Goal: Transaction & Acquisition: Purchase product/service

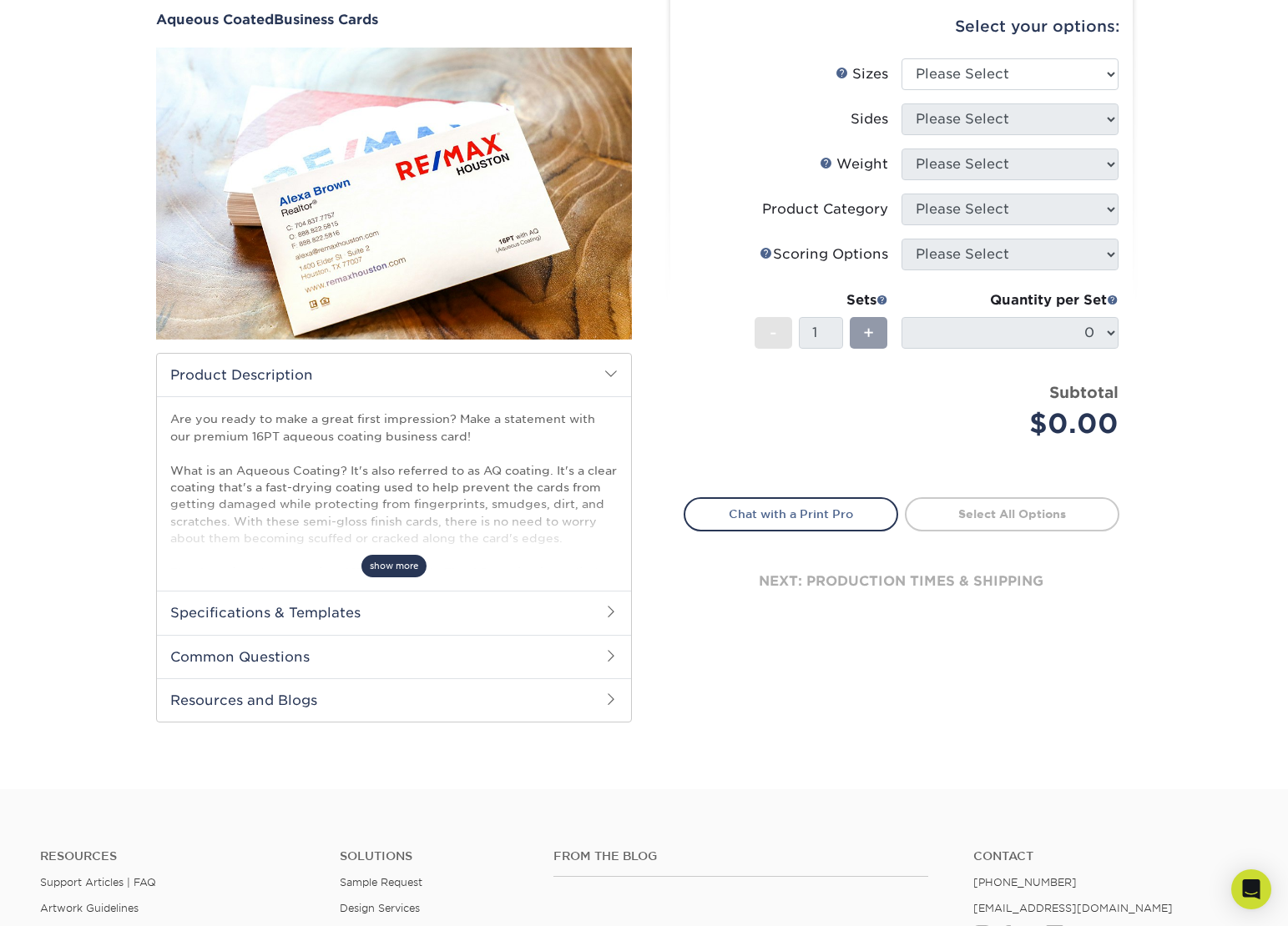
click at [414, 563] on span "show more" at bounding box center [394, 566] width 65 height 22
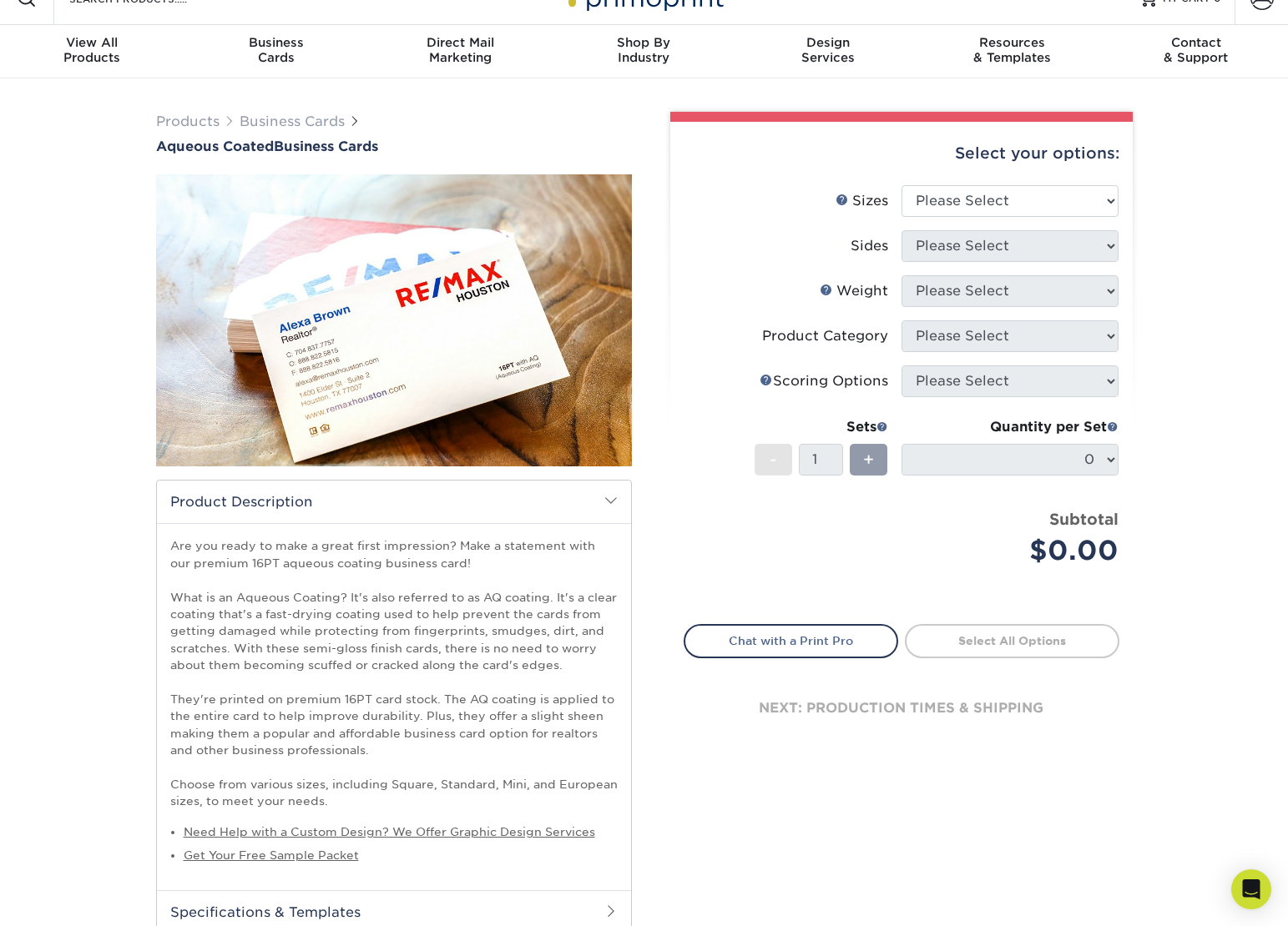
scroll to position [28, 0]
click at [1089, 199] on select "Please Select 1.5" x 3.5" - Mini 1.75" x 3.5" - Mini 2" x 3" - Mini 2" x 3.5" -…" at bounding box center [1009, 202] width 217 height 32
select select "2.00x3.50"
click at [901, 186] on select "Please Select 1.5" x 3.5" - Mini 1.75" x 3.5" - Mini 2" x 3" - Mini 2" x 3.5" -…" at bounding box center [1009, 202] width 217 height 32
click at [1082, 245] on select "Please Select Print Both Sides Print Front Only" at bounding box center [1009, 247] width 217 height 32
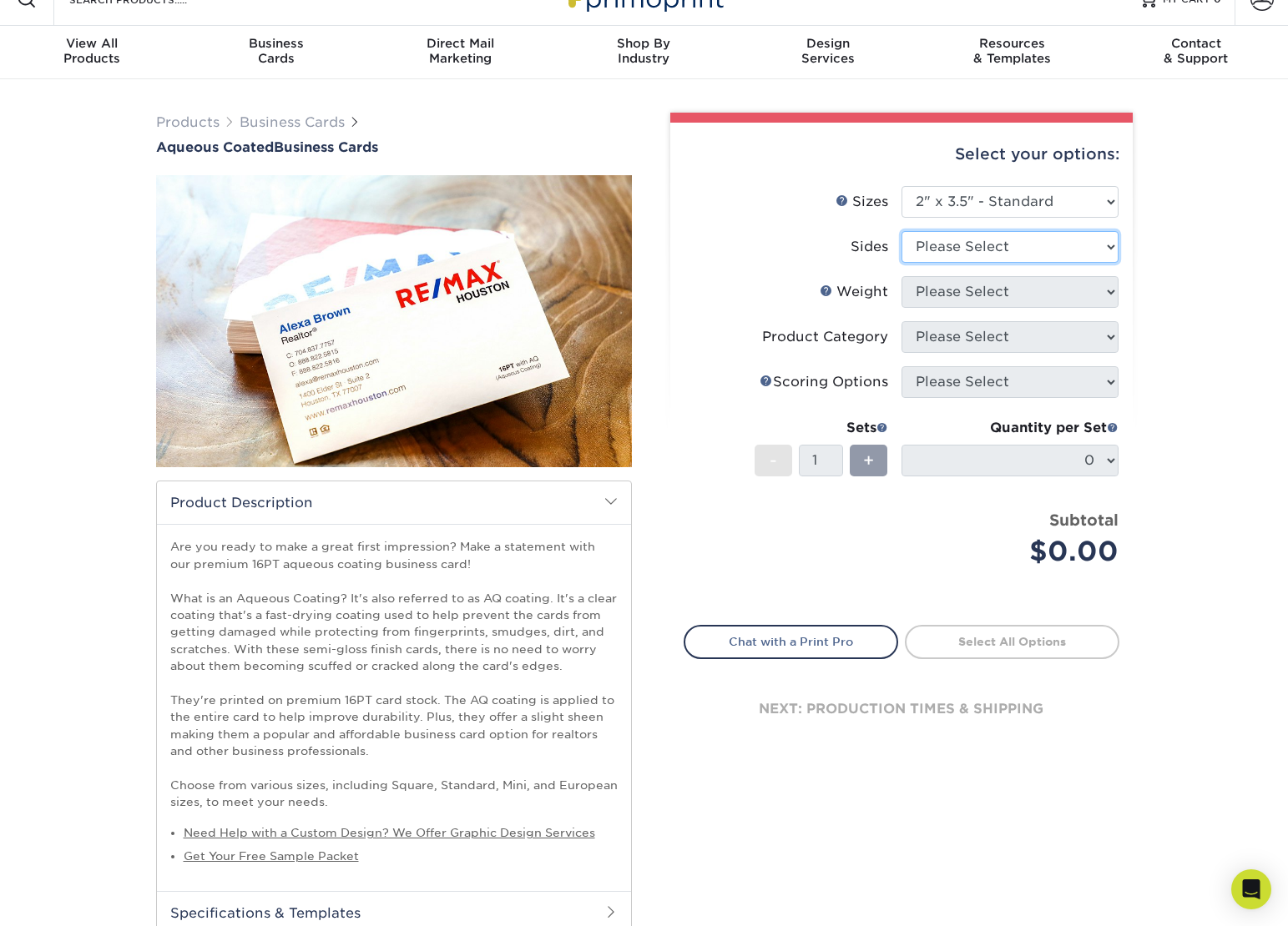
select select "13abbda7-1d64-4f25-8bb2-c179b224825d"
click at [901, 232] on select "Please Select Print Both Sides Print Front Only" at bounding box center [1009, 247] width 217 height 32
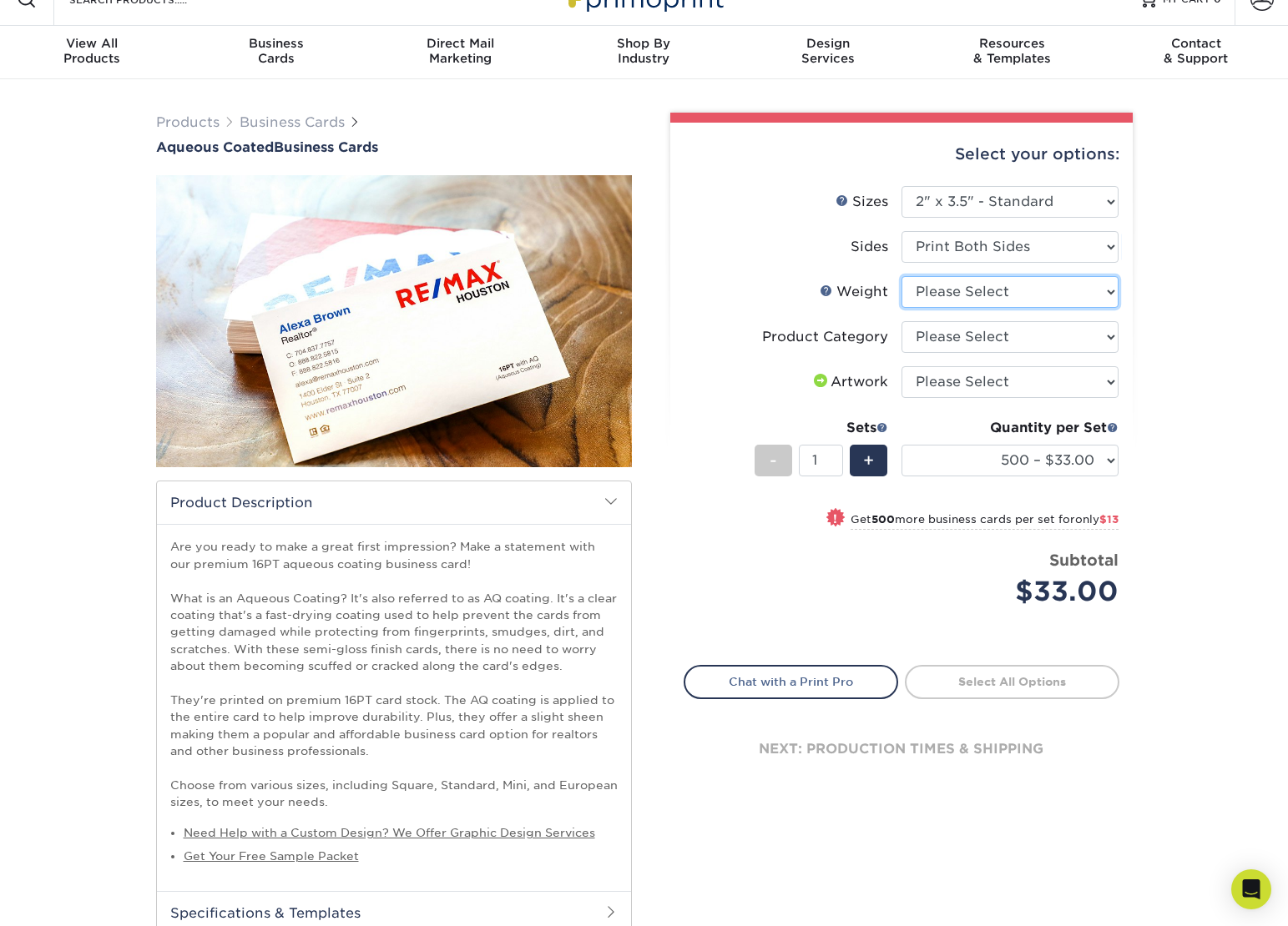
click at [1079, 295] on select "Please Select 16PT" at bounding box center [1009, 292] width 217 height 32
select select "16PT"
click at [901, 276] on select "Please Select 16PT" at bounding box center [1009, 292] width 217 height 32
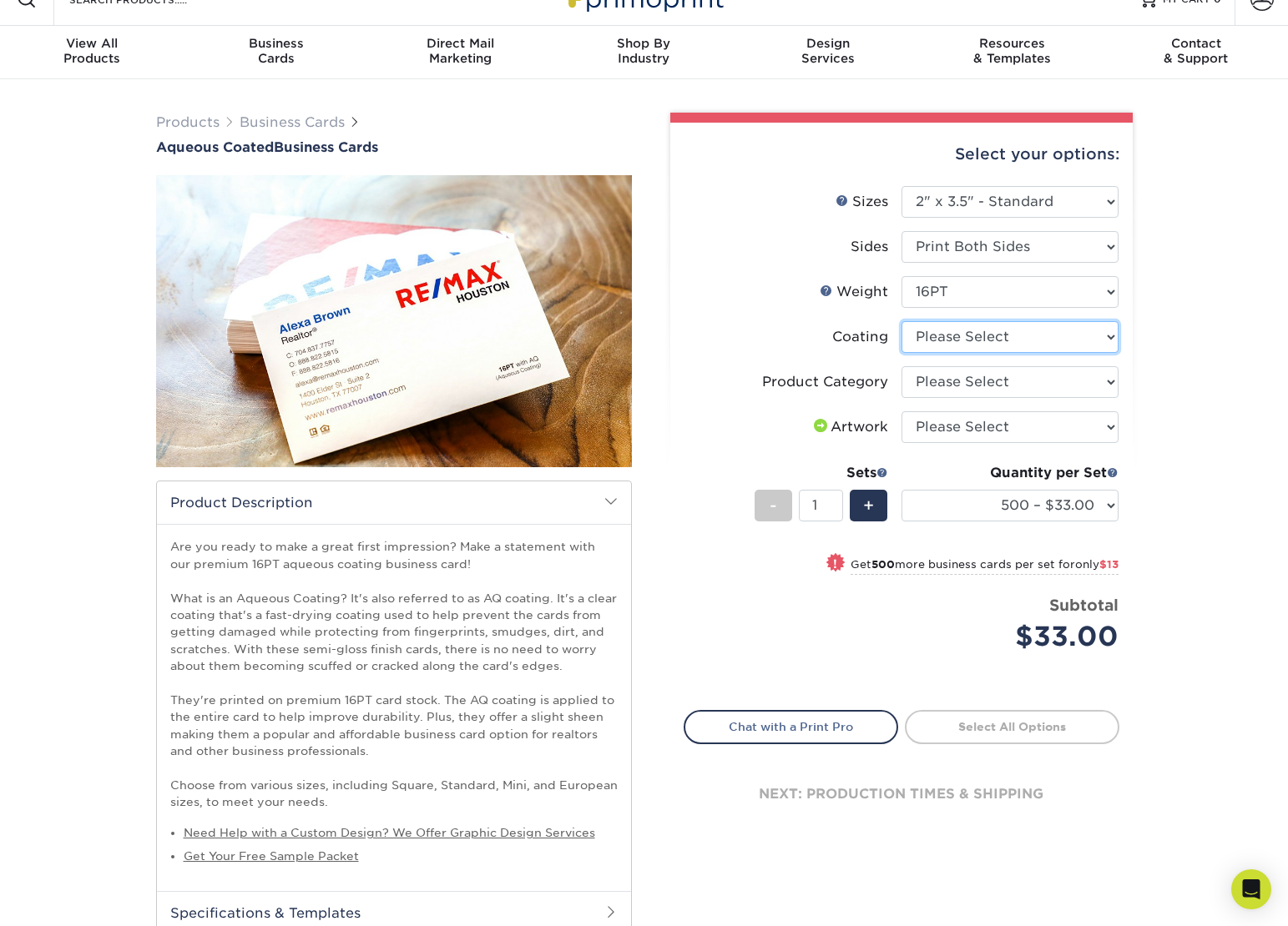
click at [1073, 334] on select at bounding box center [1009, 337] width 217 height 32
select select "d41dab50-ff65-4f4f-bb17-2afe4d36ae33"
click at [901, 322] on select at bounding box center [1009, 337] width 217 height 32
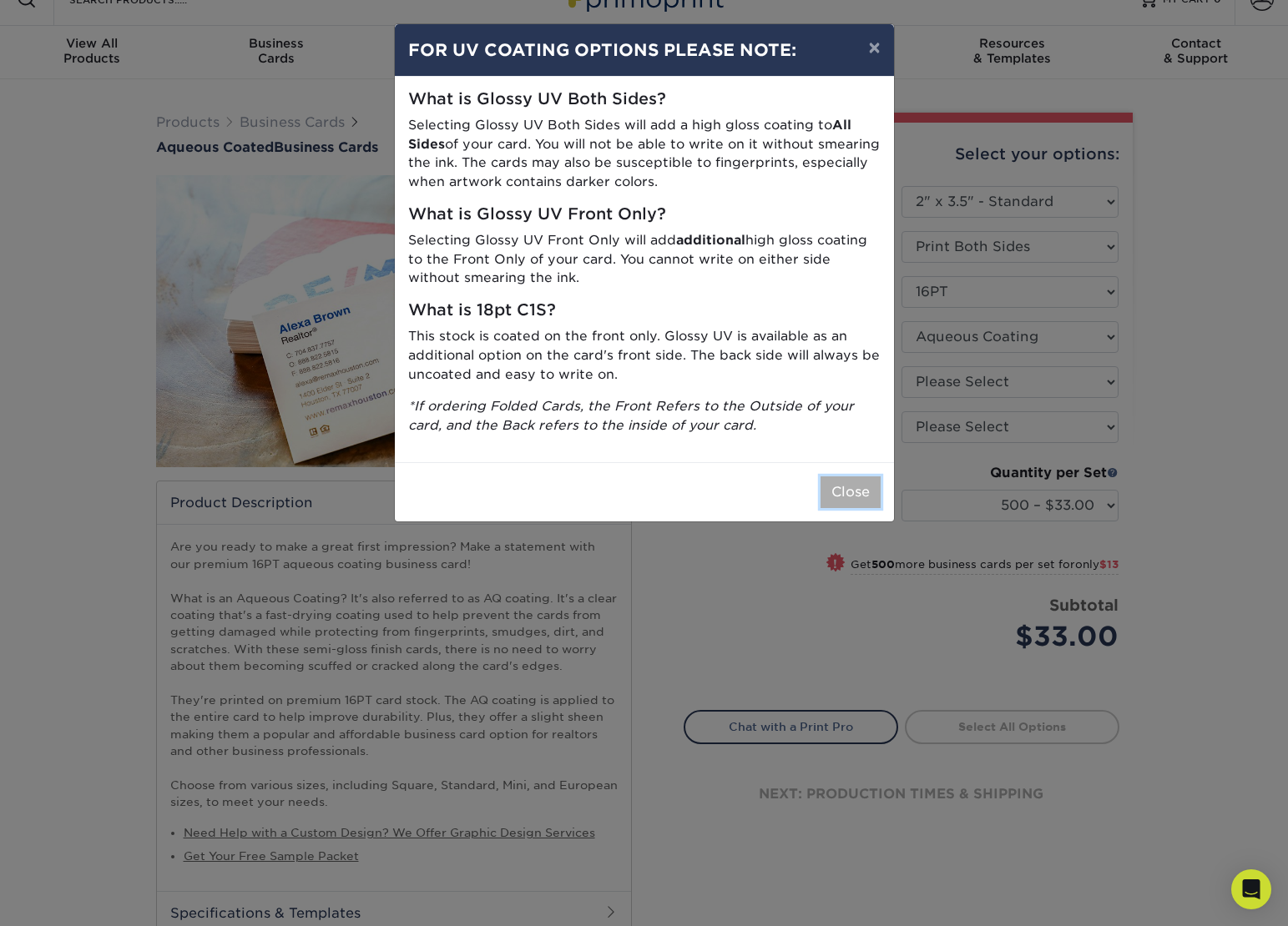
click at [843, 489] on button "Close" at bounding box center [850, 492] width 60 height 32
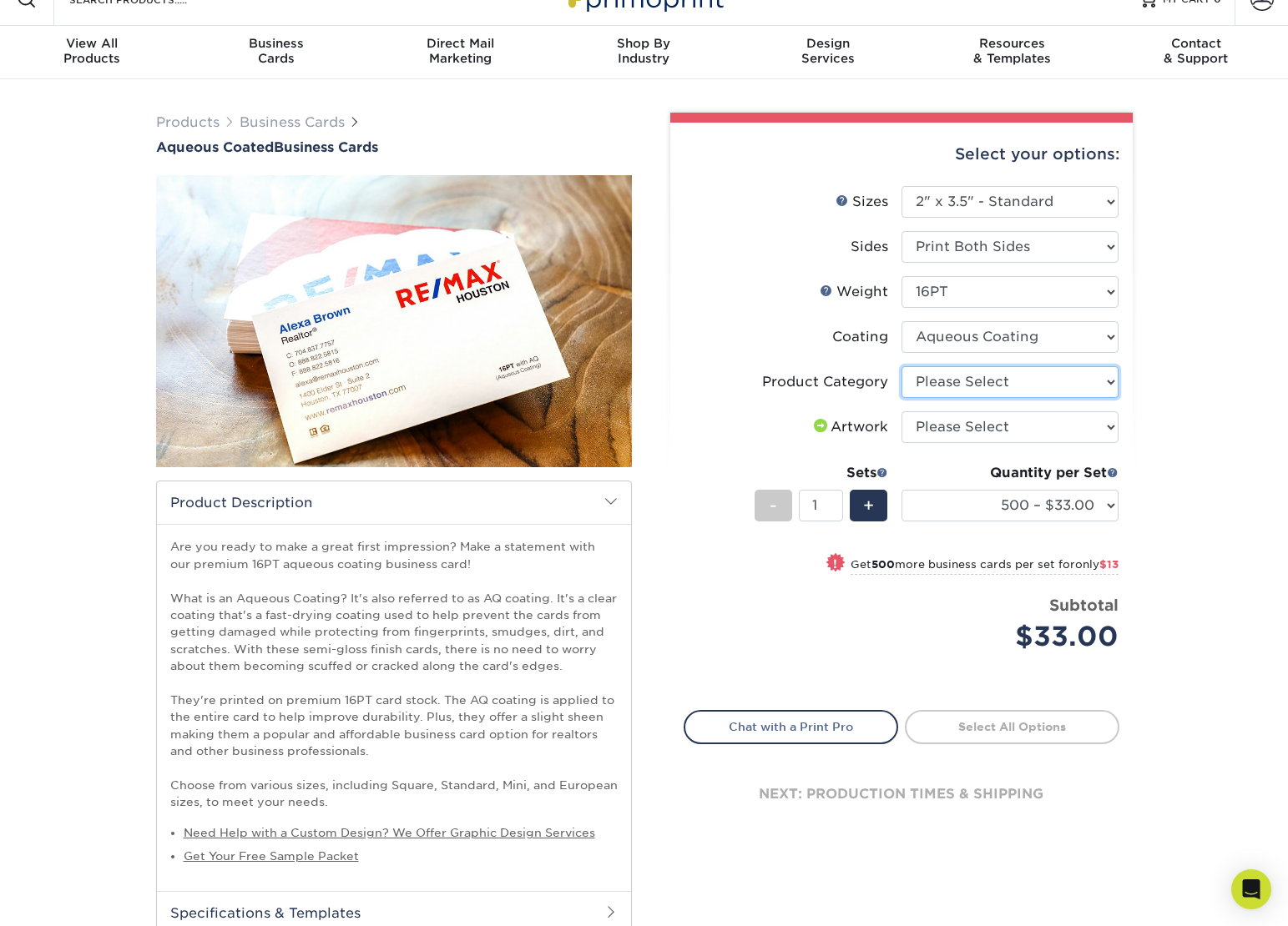
click at [1090, 391] on select "Please Select Business Cards" at bounding box center [1009, 382] width 217 height 32
select select "3b5148f1-0588-4f88-a218-97bcfdce65c1"
click at [901, 366] on select "Please Select Business Cards" at bounding box center [1009, 382] width 217 height 32
click at [1088, 426] on select "Please Select I will upload files I need a design - $100" at bounding box center [1009, 427] width 217 height 32
select select "upload"
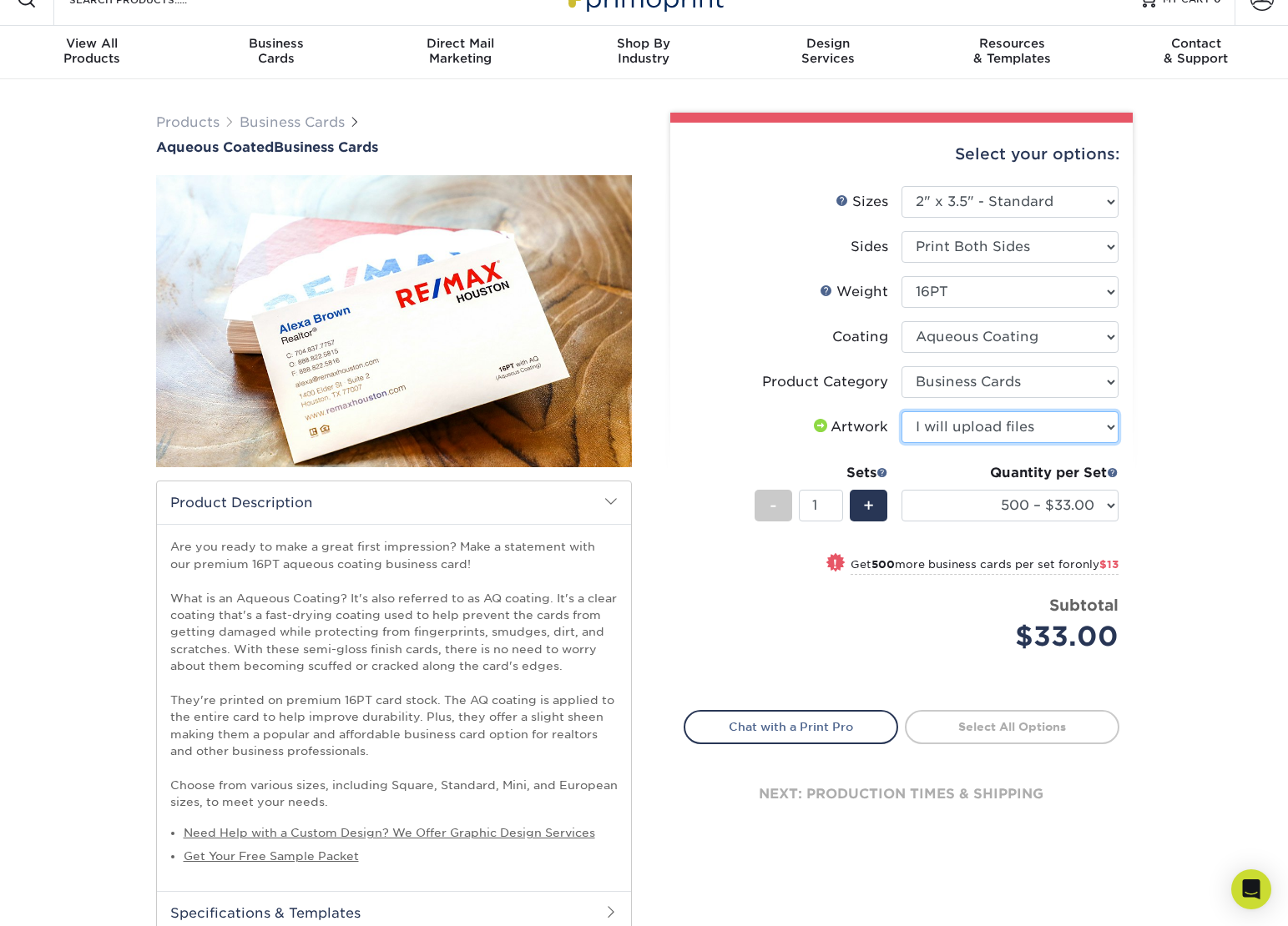
click at [901, 411] on select "Please Select I will upload files I need a design - $100" at bounding box center [1009, 427] width 217 height 32
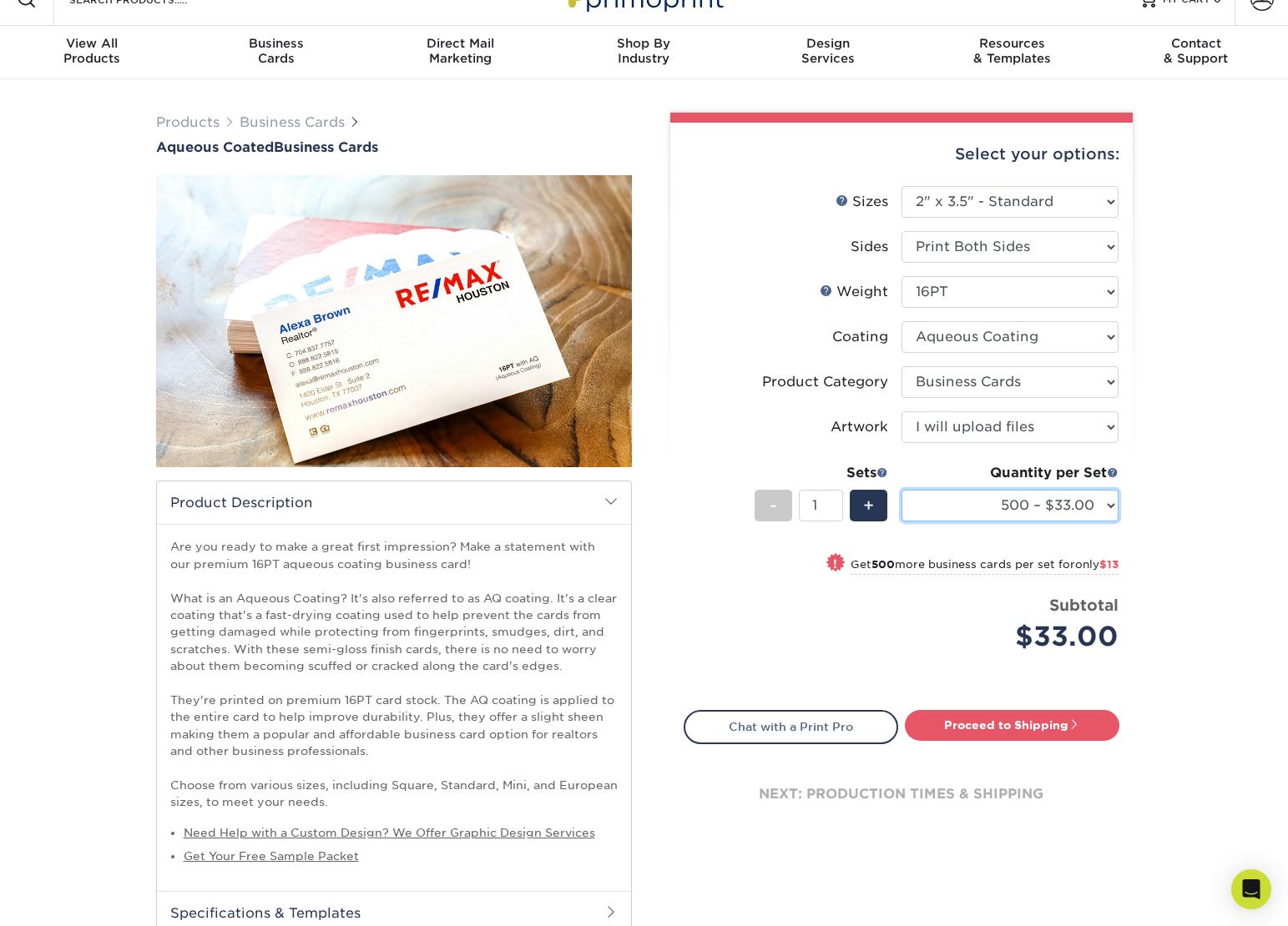
click at [1109, 504] on select "500 – $33.00 1000 – $46.00 2500 – $99.00 5000 – $141.00 7500 – $224.00 10000 – …" at bounding box center [1009, 506] width 217 height 32
click at [901, 490] on select "500 – $33.00 1000 – $46.00 2500 – $99.00 5000 – $141.00 7500 – $224.00 10000 – …" at bounding box center [1009, 506] width 217 height 32
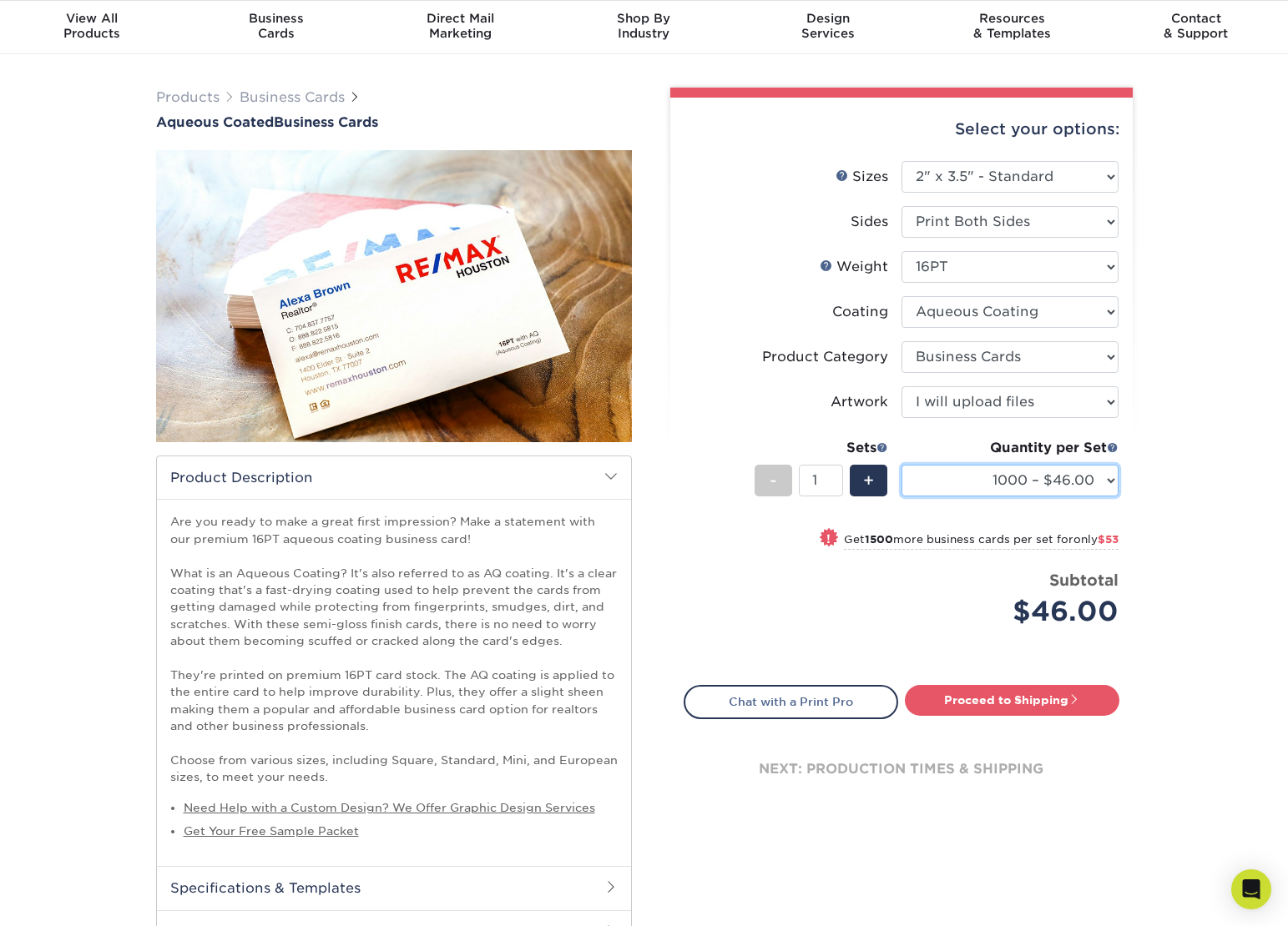
scroll to position [0, 0]
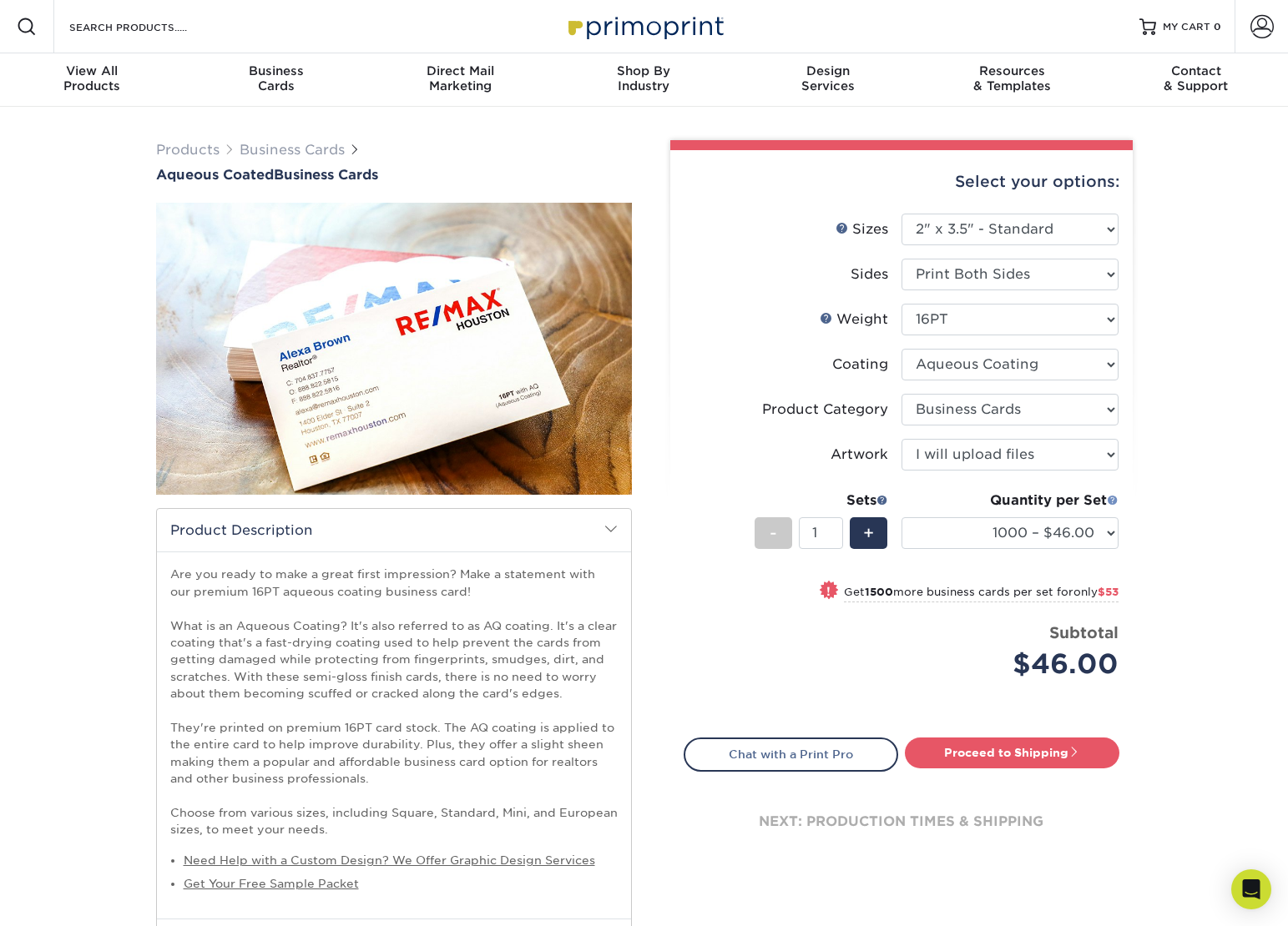
click at [1112, 500] on span at bounding box center [1112, 499] width 12 height 12
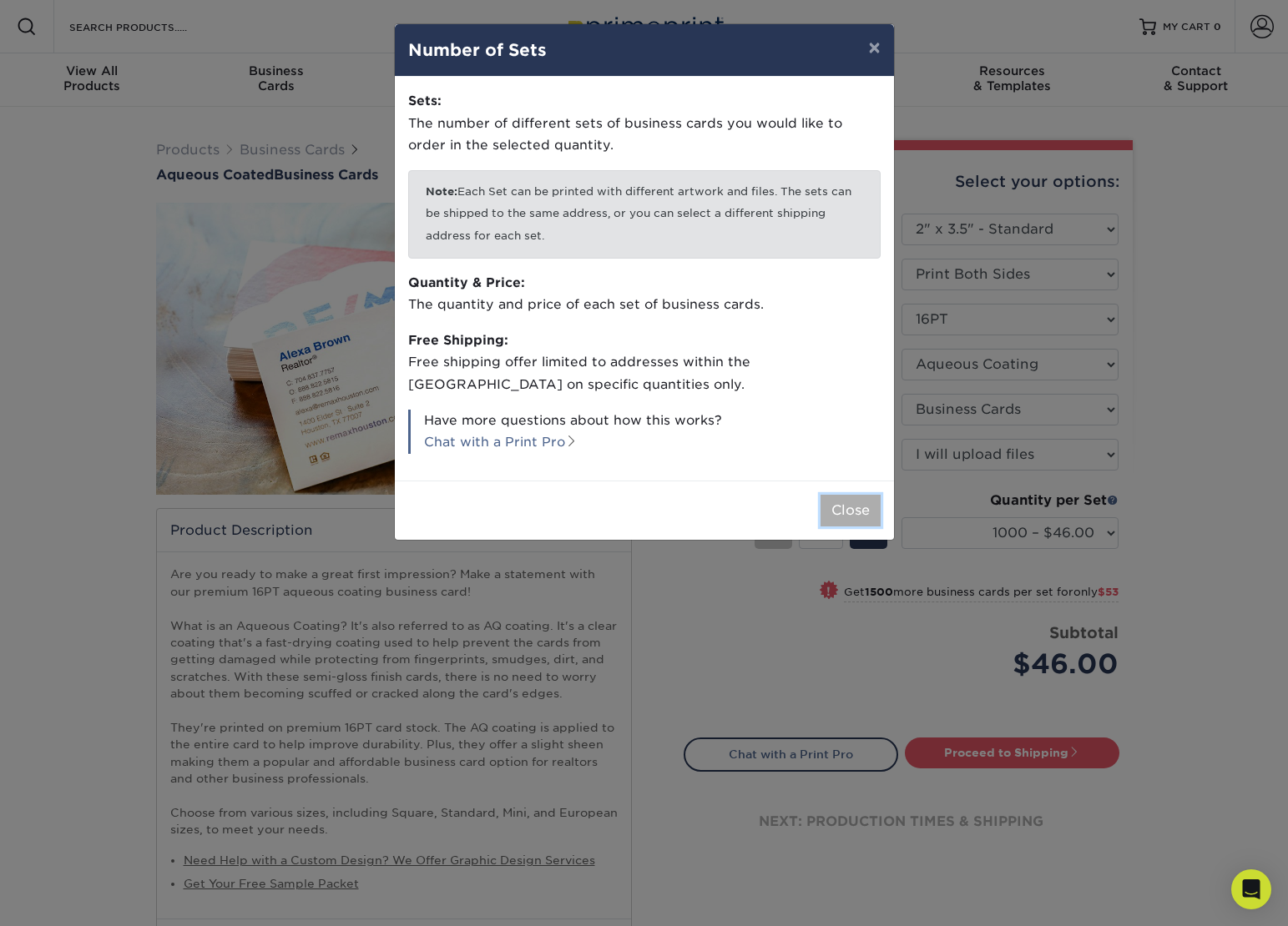
click at [861, 517] on button "Close" at bounding box center [850, 510] width 60 height 32
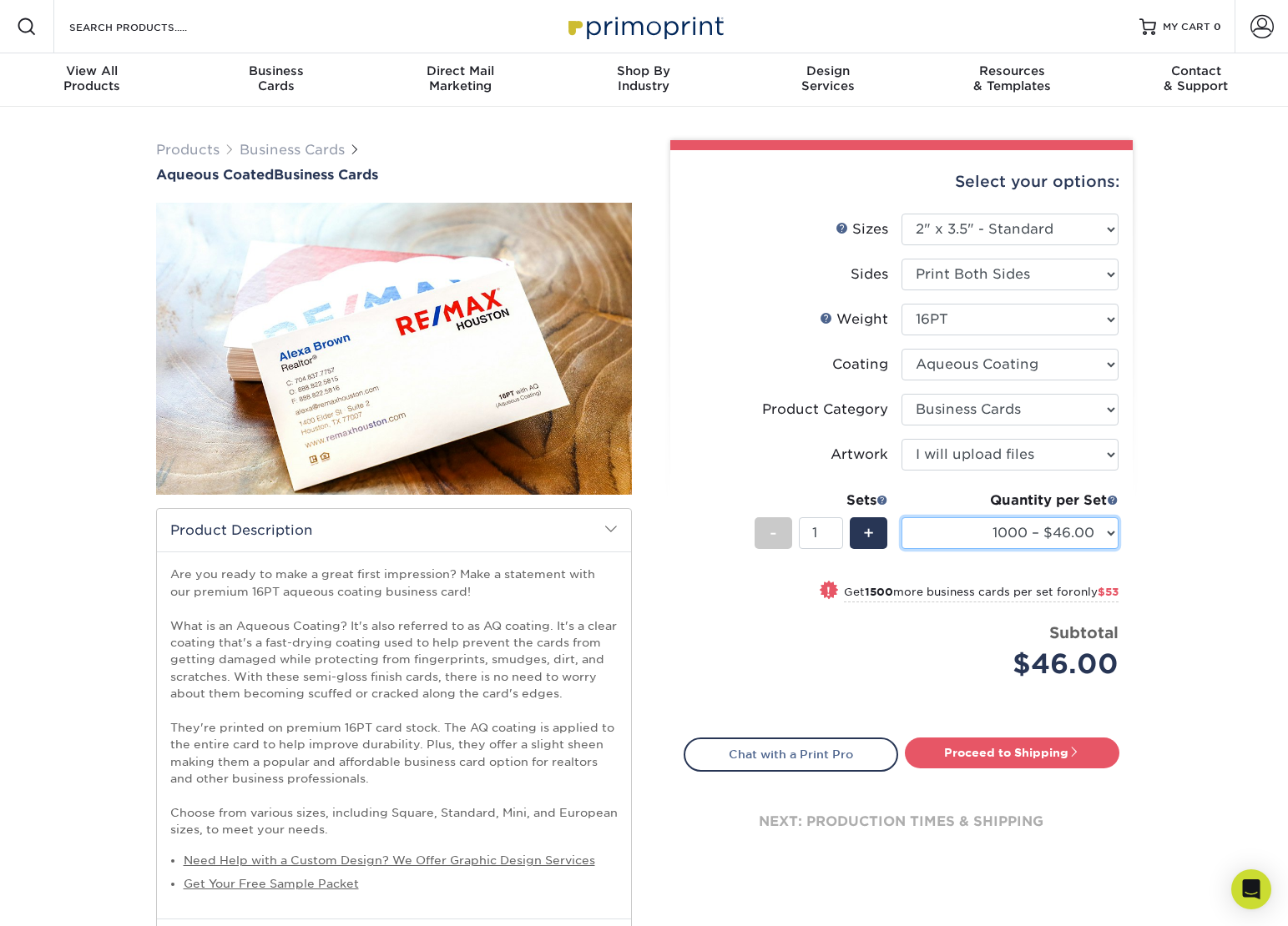
click at [1102, 530] on select "500 – $33.00 1000 – $46.00 2500 – $99.00 5000 – $141.00 7500 – $224.00 10000 – …" at bounding box center [1009, 533] width 217 height 32
select select "500 – $33.00"
click at [901, 517] on select "500 – $33.00 1000 – $46.00 2500 – $99.00 5000 – $141.00 7500 – $224.00 10000 – …" at bounding box center [1009, 533] width 217 height 32
click at [1097, 457] on select "Please Select I will upload files I need a design - $100" at bounding box center [1009, 455] width 217 height 32
click at [901, 439] on select "Please Select I will upload files I need a design - $100" at bounding box center [1009, 455] width 217 height 32
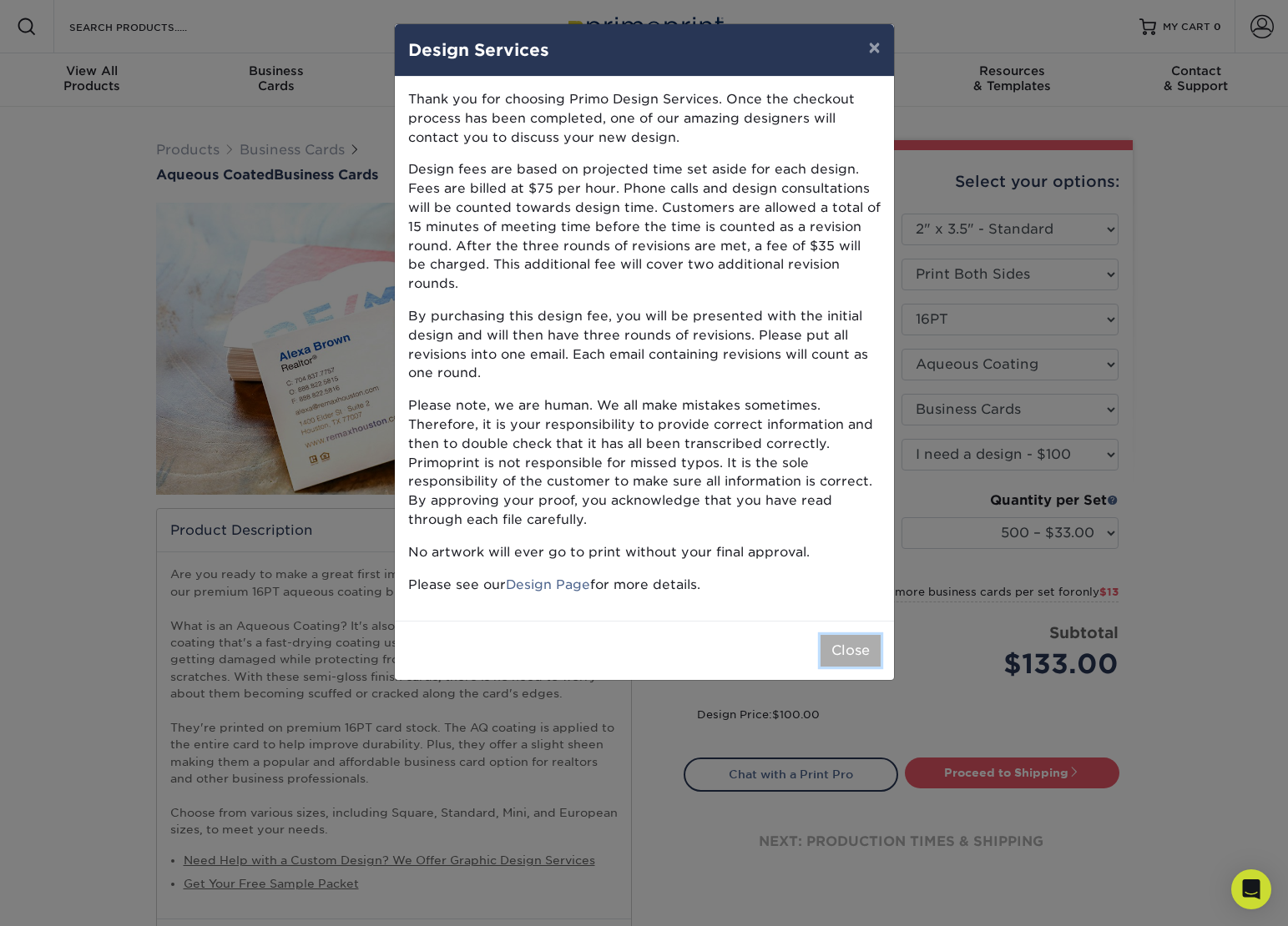
click at [830, 639] on button "Close" at bounding box center [850, 651] width 60 height 32
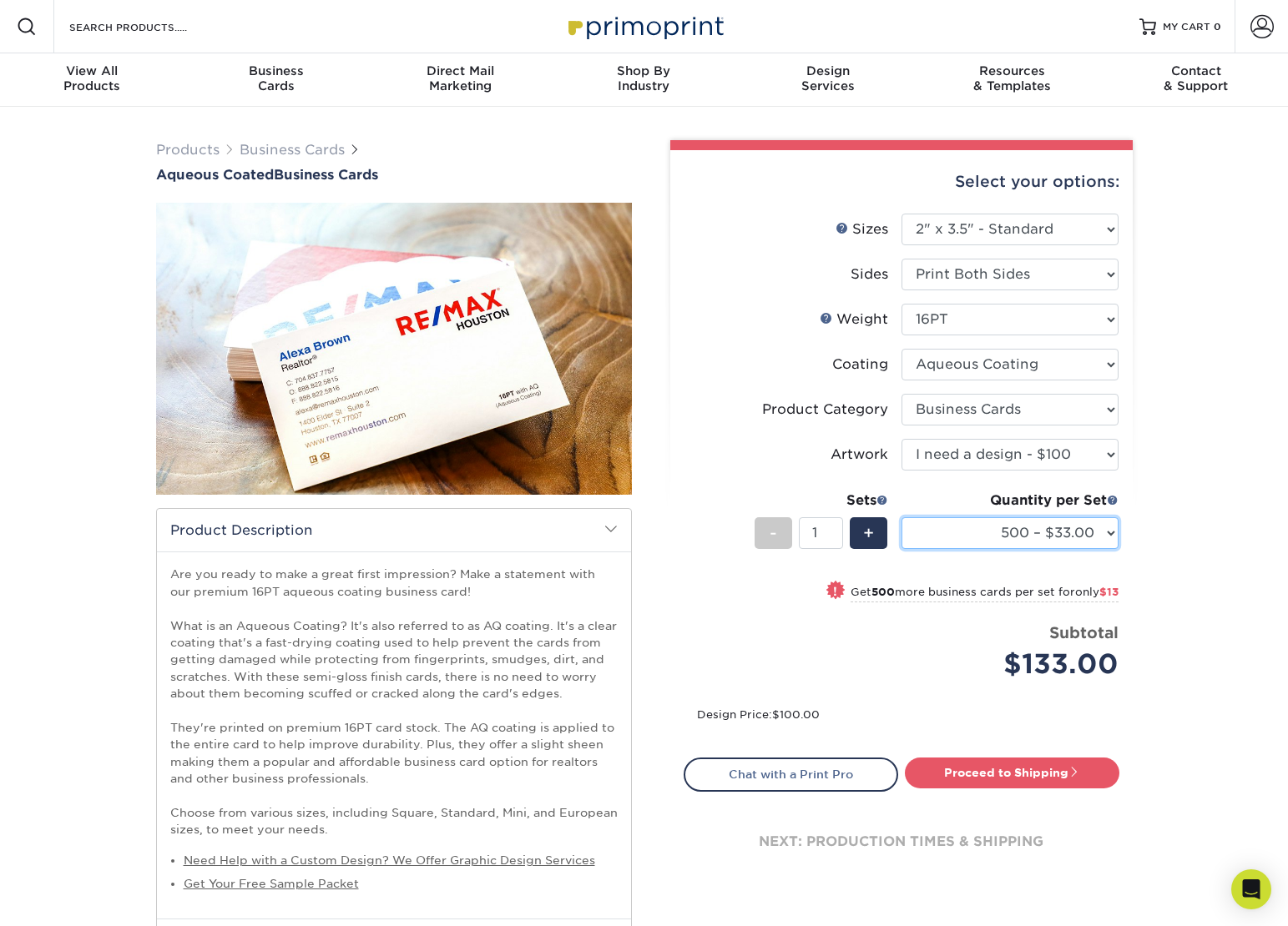
click at [1110, 538] on select "500 – $33.00 1000 – $46.00 2500 – $99.00 5000 – $141.00 7500 – $224.00 10000 – …" at bounding box center [1009, 533] width 217 height 32
click at [1100, 457] on select "Please Select I will upload files I need a design - $100" at bounding box center [1009, 455] width 217 height 32
select select "upload"
click at [901, 439] on select "Please Select I will upload files I need a design - $100" at bounding box center [1009, 455] width 217 height 32
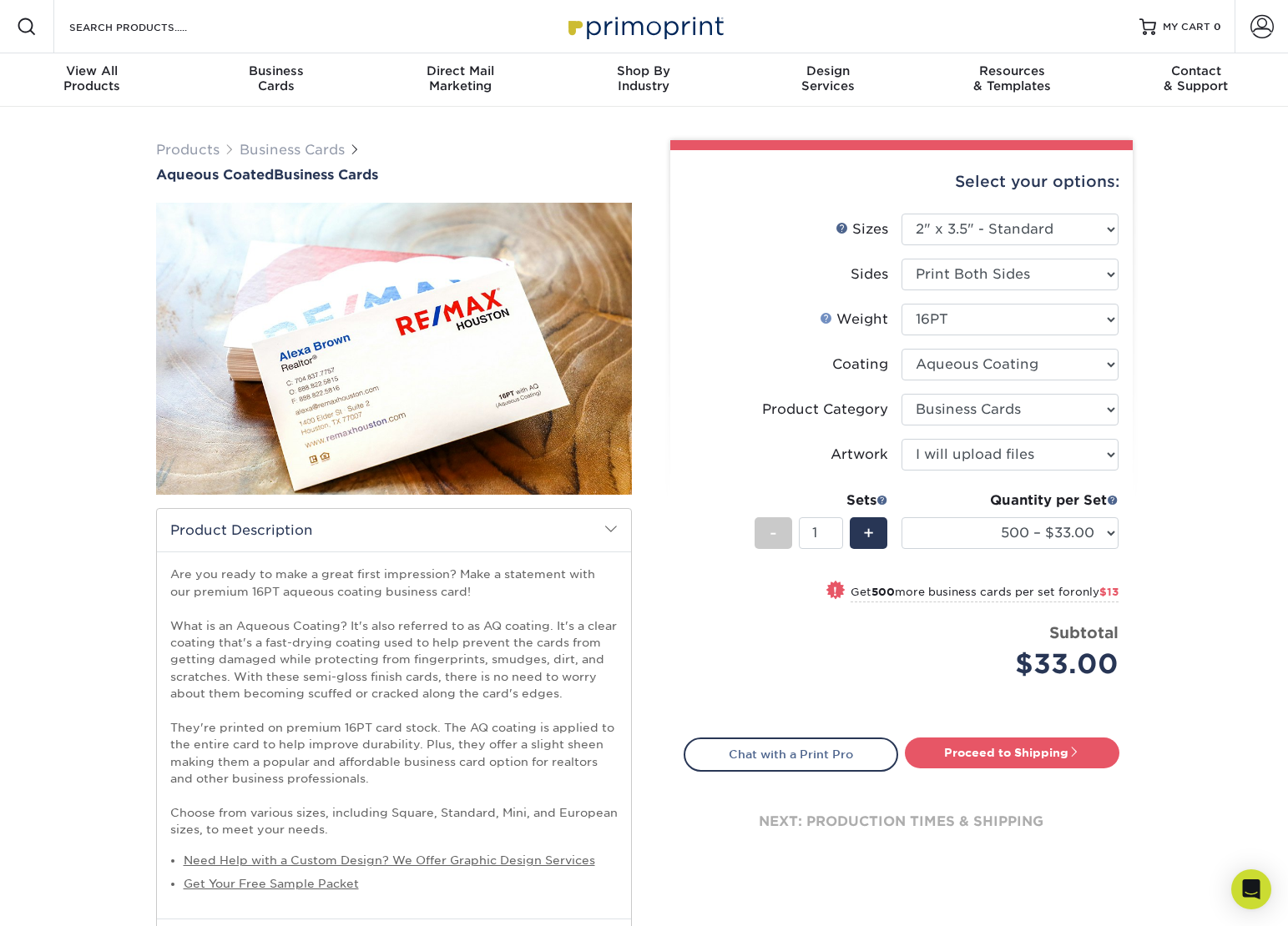
click at [823, 319] on link "Weight Help" at bounding box center [826, 318] width 13 height 13
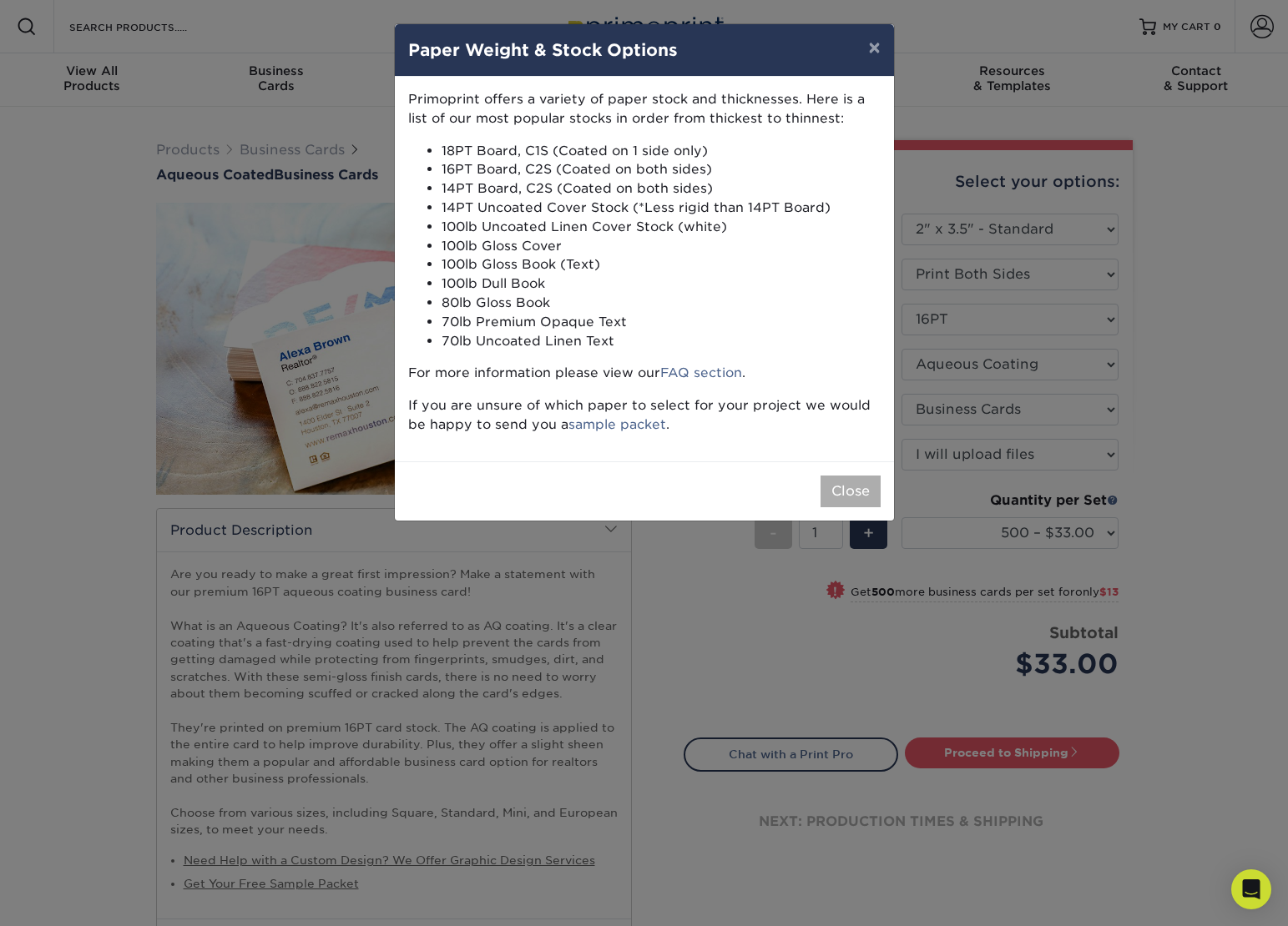
click at [845, 489] on button "Close" at bounding box center [850, 492] width 60 height 32
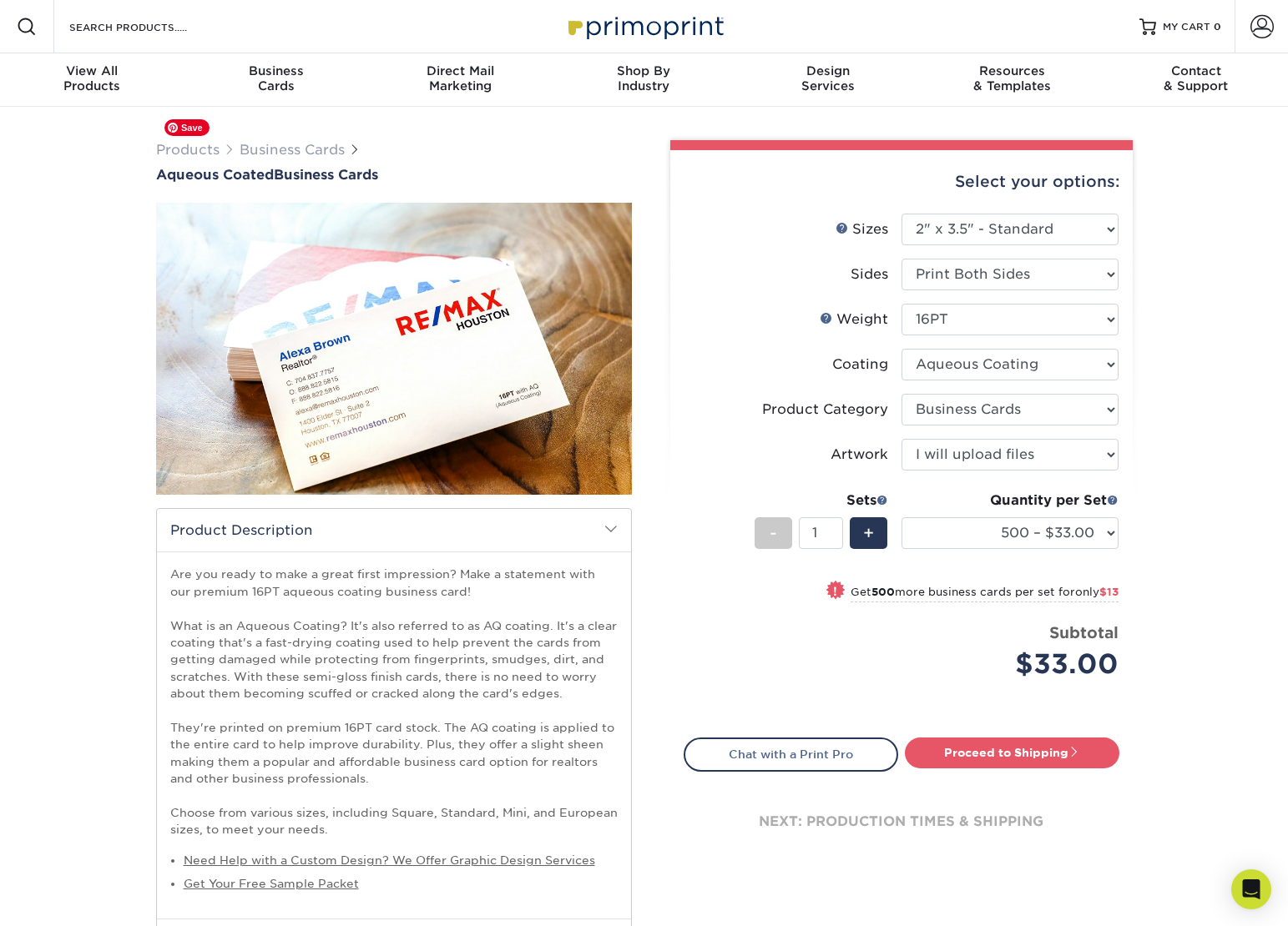
click at [536, 401] on img at bounding box center [394, 349] width 476 height 476
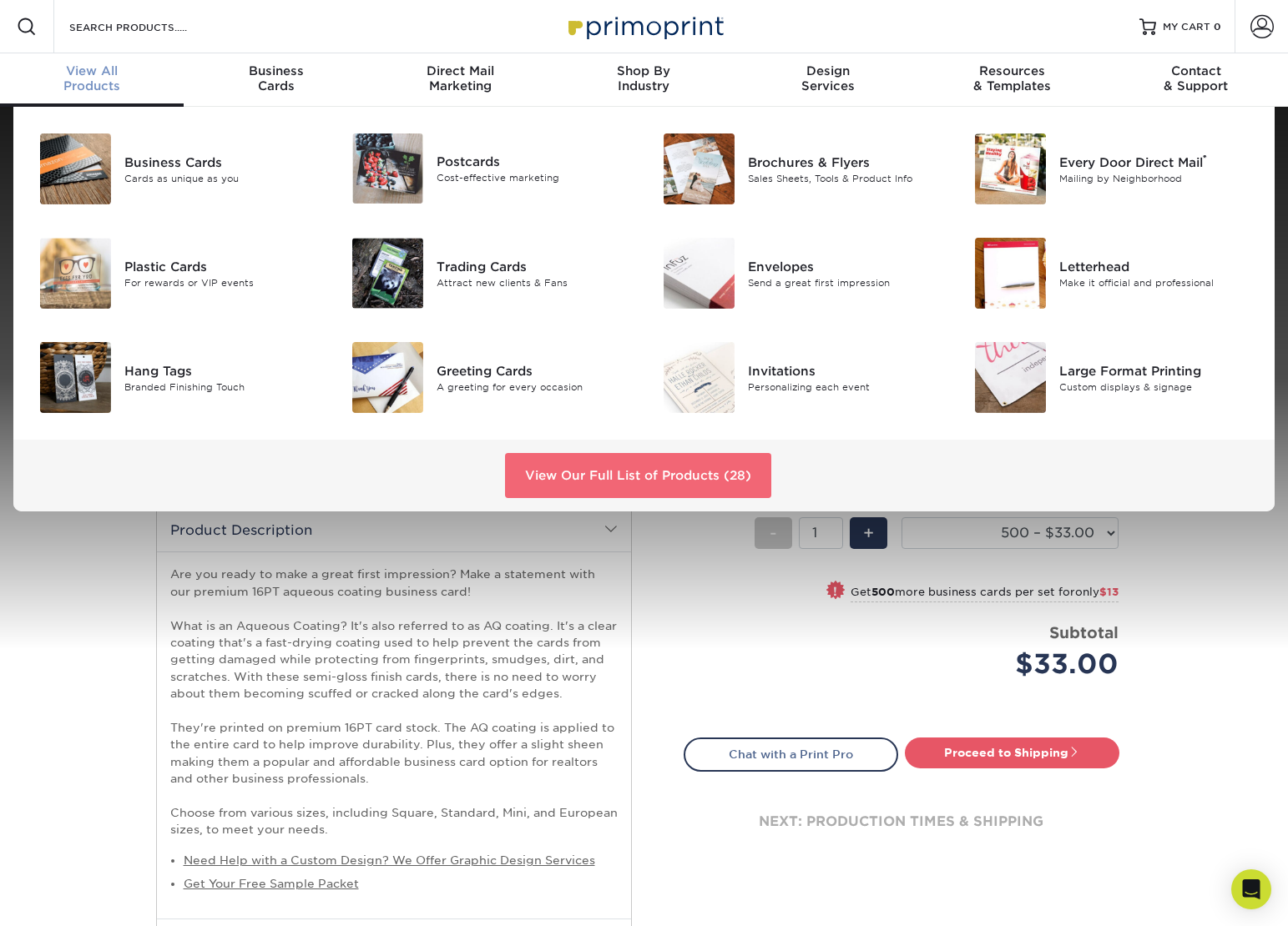
click at [541, 470] on link "View Our Full List of Products (28)" at bounding box center [638, 475] width 266 height 45
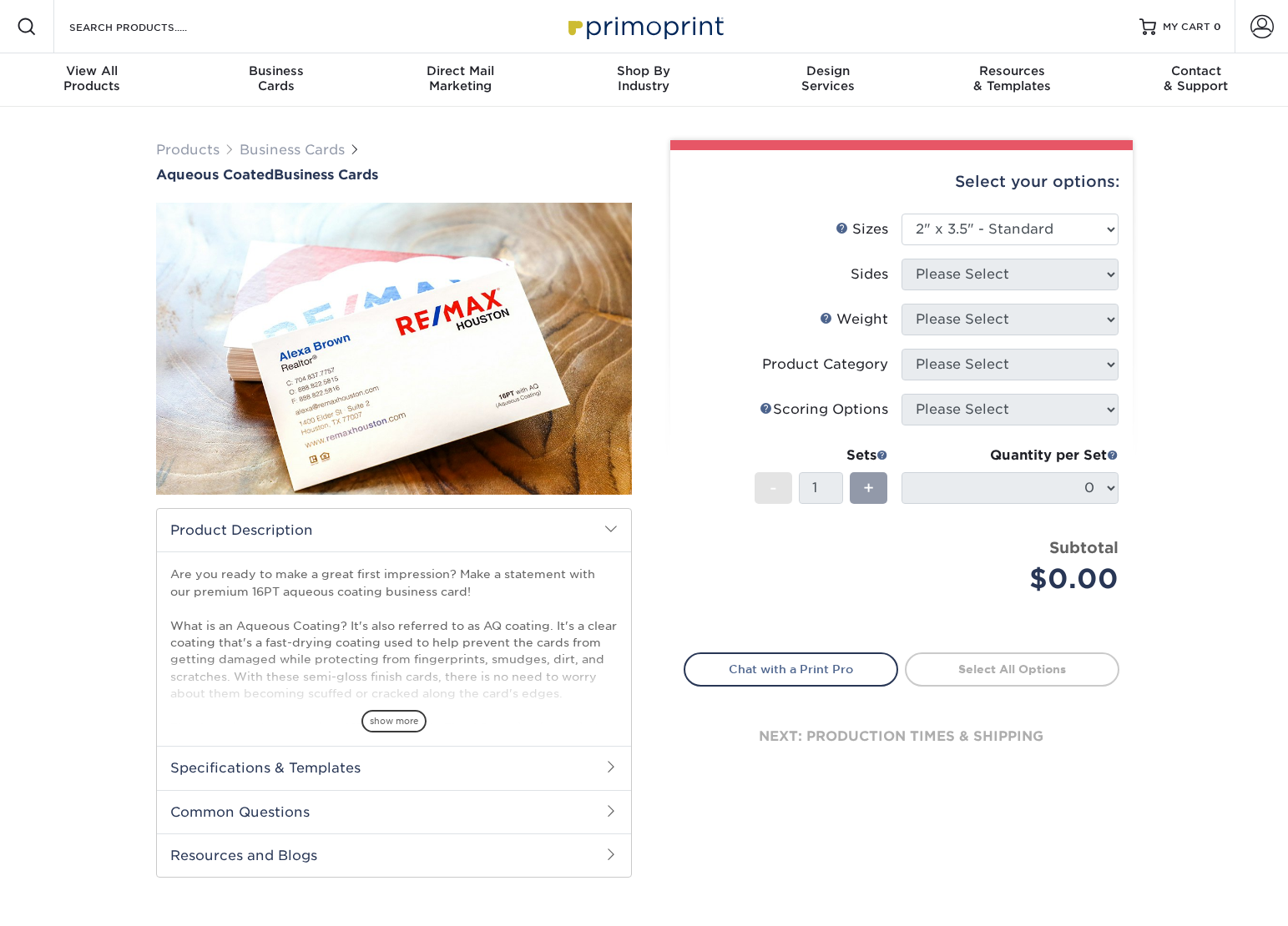
select select "2.00x3.50"
click at [1098, 227] on select "Please Select 1.5" x 3.5" - Mini 1.75" x 3.5" - Mini 2" x 3" - Mini 2" x 3.5" -…" at bounding box center [1009, 230] width 217 height 32
click at [1109, 226] on select "Please Select 1.5" x 3.5" - Mini 1.75" x 3.5" - Mini 2" x 3" - Mini 2" x 3.5" -…" at bounding box center [1009, 230] width 217 height 32
select select "2.00x3.50"
click at [901, 214] on select "Please Select 1.5" x 3.5" - Mini 1.75" x 3.5" - Mini 2" x 3" - Mini 2" x 3.5" -…" at bounding box center [1009, 230] width 217 height 32
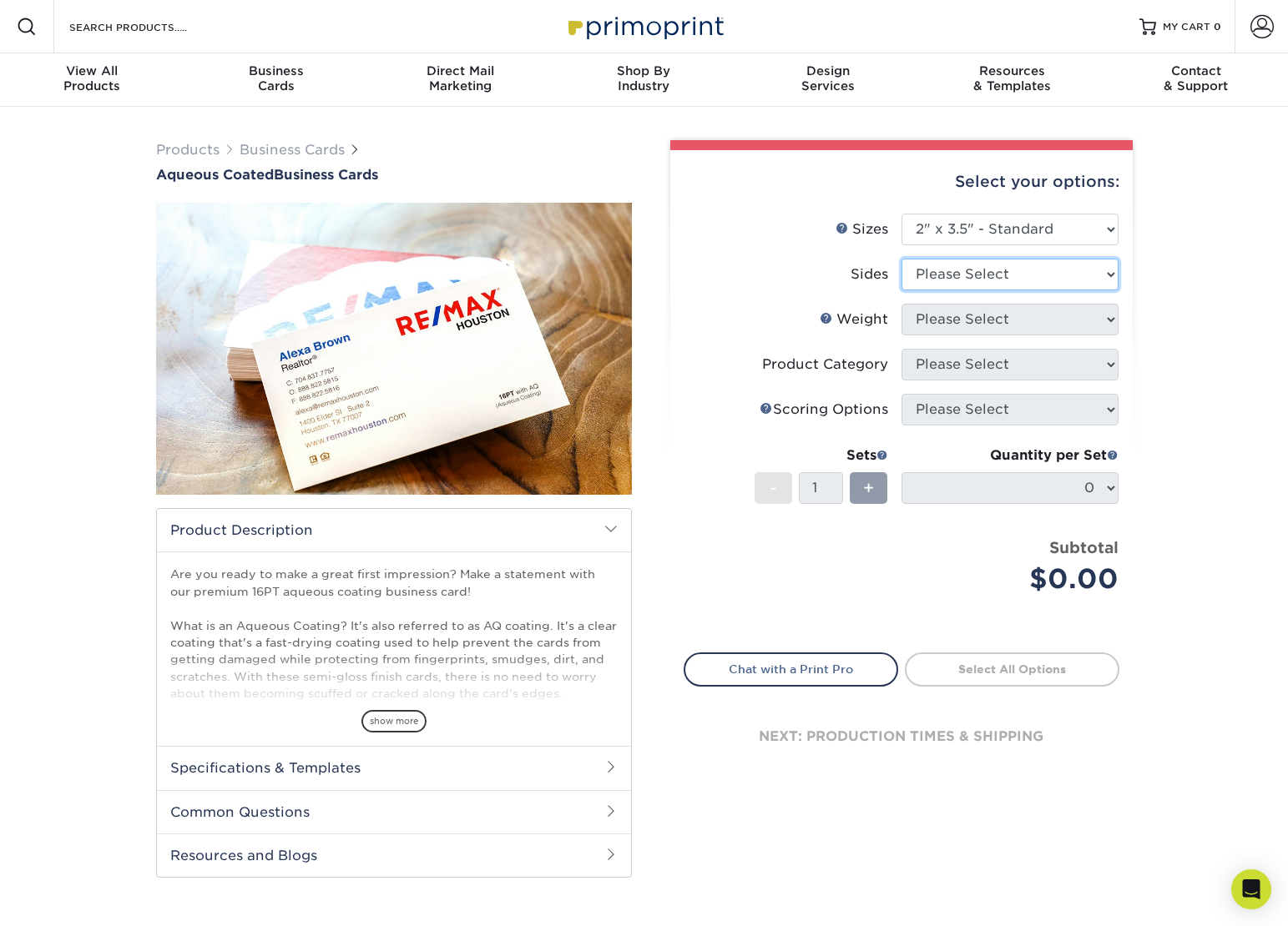
click at [1109, 272] on select "Please Select Print Both Sides Print Front Only" at bounding box center [1009, 274] width 217 height 32
select select "13abbda7-1d64-4f25-8bb2-c179b224825d"
click at [901, 258] on select "Please Select Print Both Sides Print Front Only" at bounding box center [1009, 274] width 217 height 32
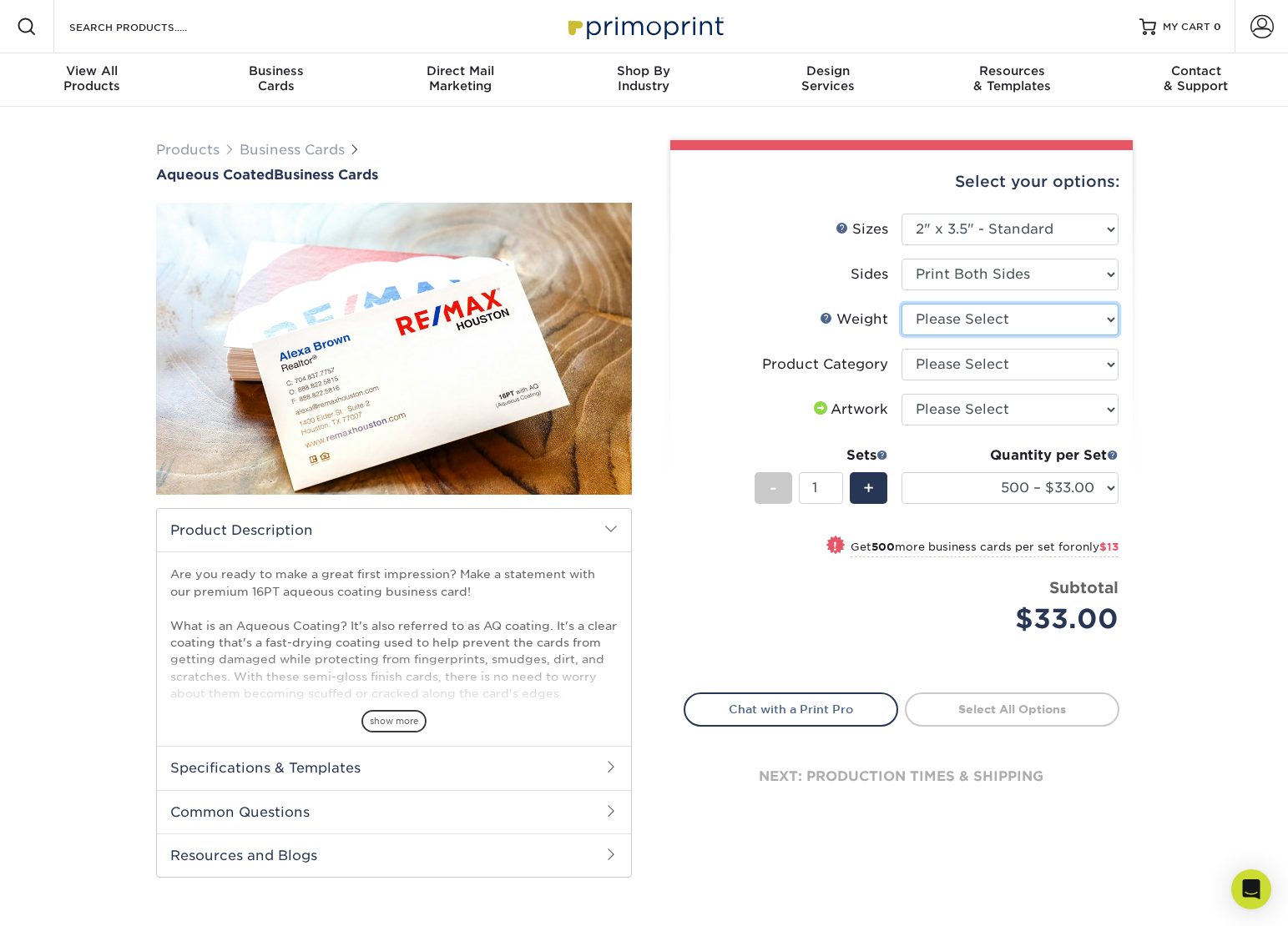
click at [1106, 319] on select "Please Select 16PT" at bounding box center [1009, 320] width 217 height 32
select select "16PT"
click at [901, 304] on select "Please Select 16PT" at bounding box center [1009, 320] width 217 height 32
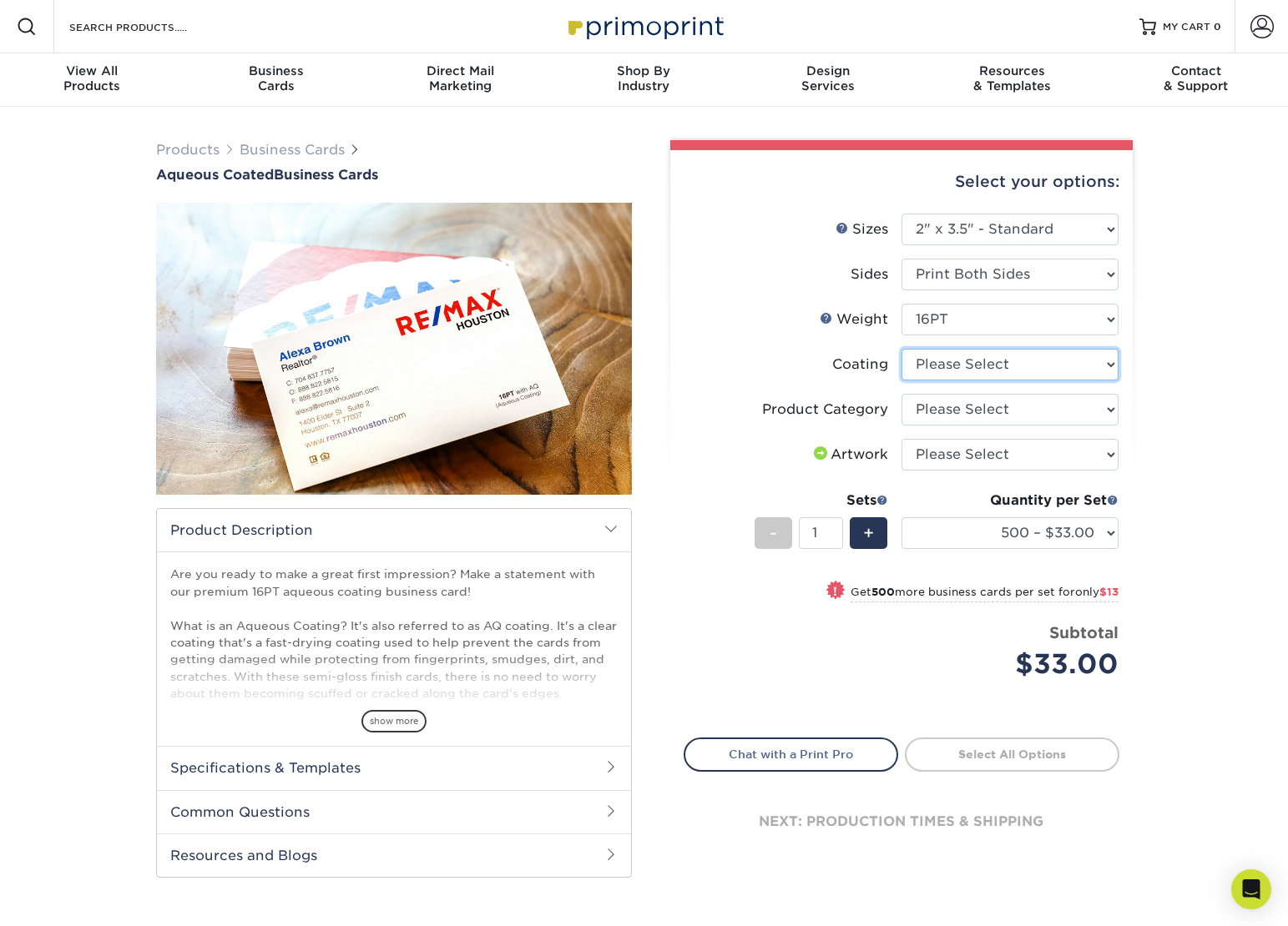
click at [1104, 367] on select at bounding box center [1009, 364] width 217 height 32
select select "d41dab50-ff65-4f4f-bb17-2afe4d36ae33"
click at [901, 349] on select at bounding box center [1009, 364] width 217 height 32
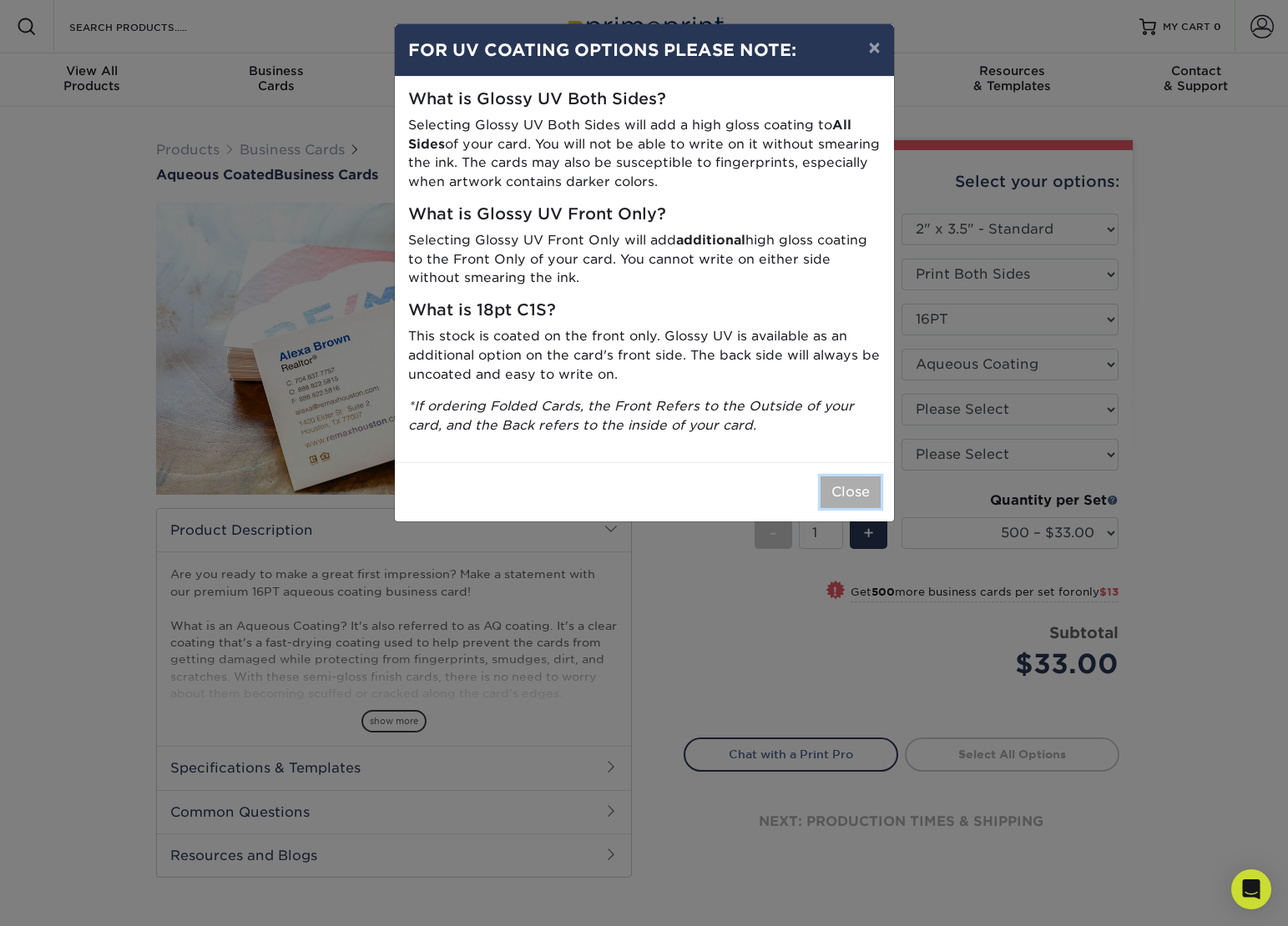
click at [868, 497] on button "Close" at bounding box center [850, 492] width 60 height 32
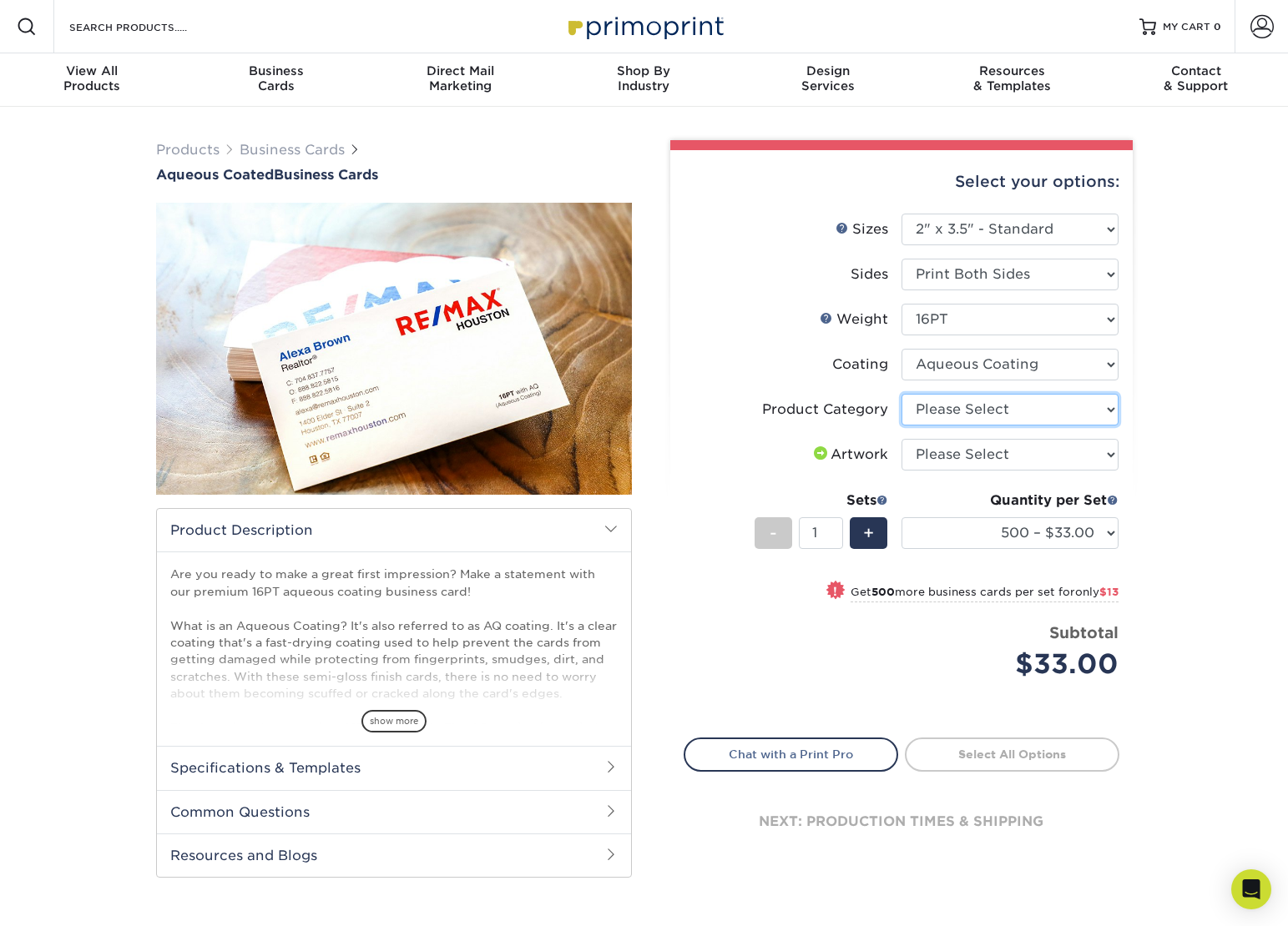
click at [1109, 409] on select "Please Select Business Cards" at bounding box center [1009, 410] width 217 height 32
select select "3b5148f1-0588-4f88-a218-97bcfdce65c1"
click at [901, 394] on select "Please Select Business Cards" at bounding box center [1009, 410] width 217 height 32
click at [1109, 453] on select "Please Select I will upload files I need a design - $100" at bounding box center [1009, 455] width 217 height 32
select select "upload"
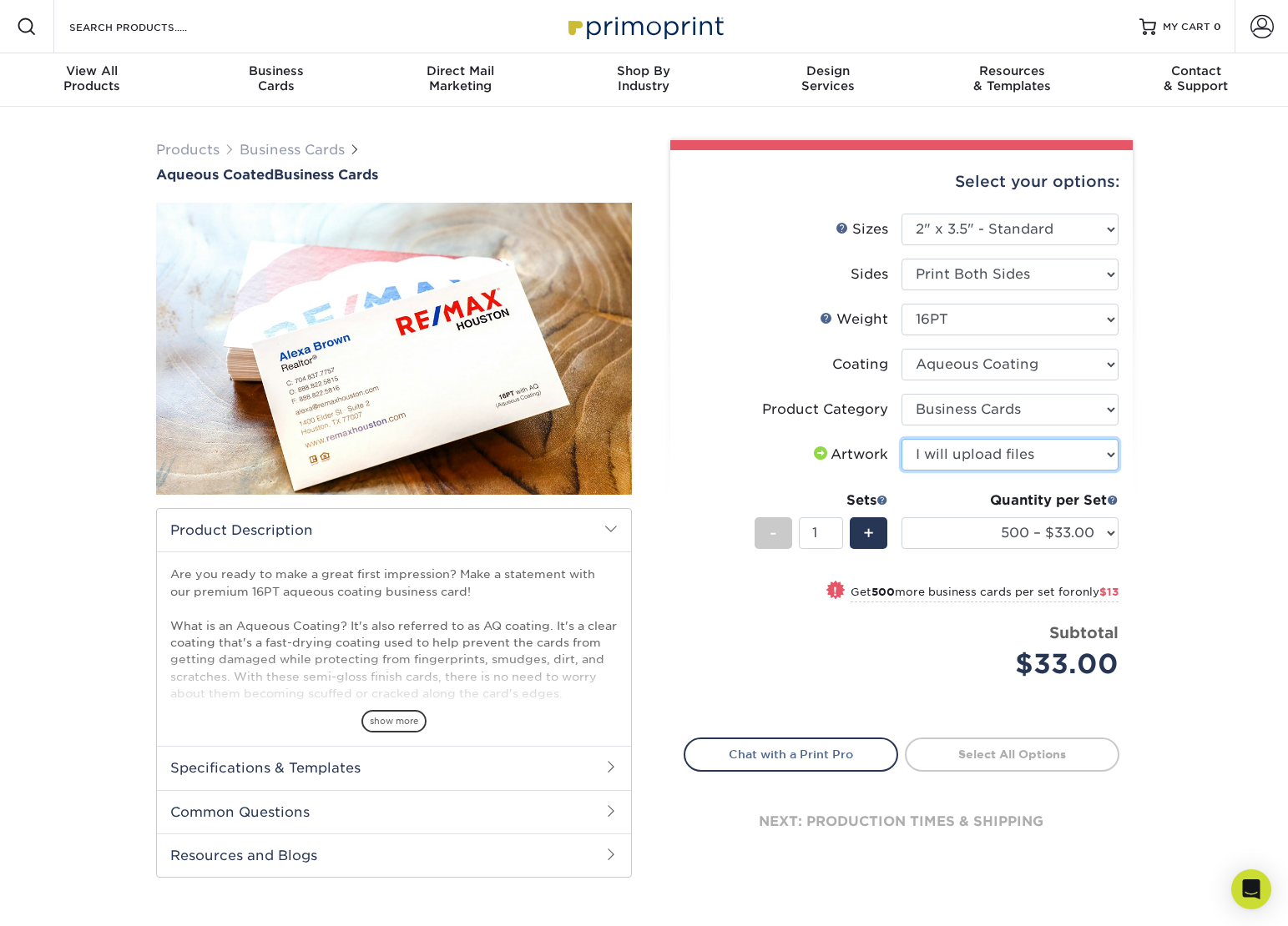
click at [901, 439] on select "Please Select I will upload files I need a design - $100" at bounding box center [1009, 455] width 217 height 32
